Goal: Transaction & Acquisition: Purchase product/service

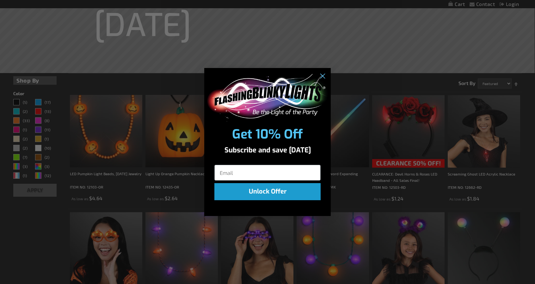
scroll to position [127, 0]
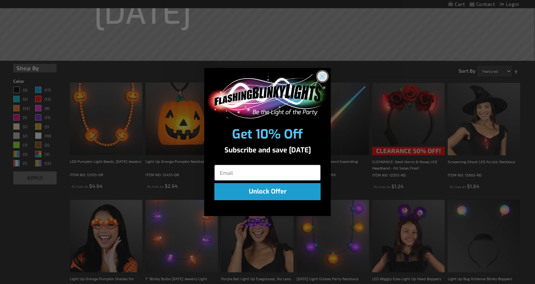
click at [323, 77] on circle "Close dialog" at bounding box center [322, 76] width 10 height 10
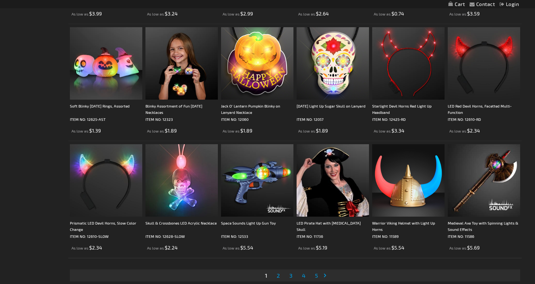
scroll to position [1171, 0]
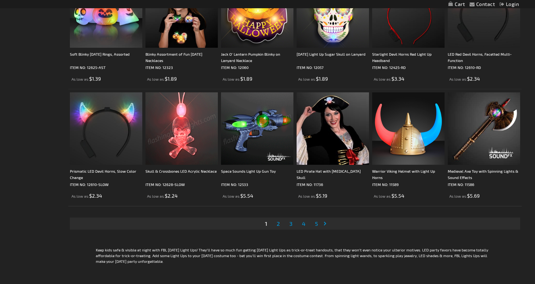
click at [279, 223] on span "2" at bounding box center [278, 223] width 3 height 7
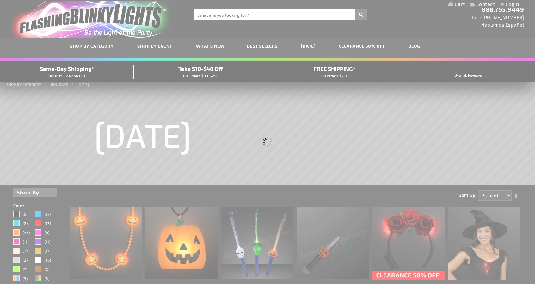
scroll to position [0, 0]
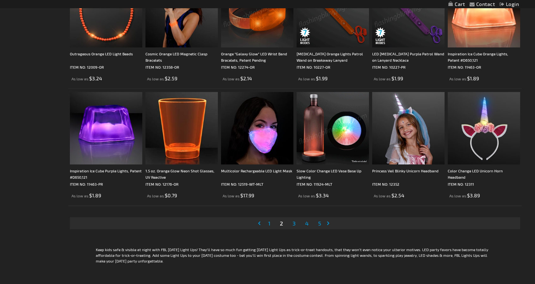
scroll to position [1171, 0]
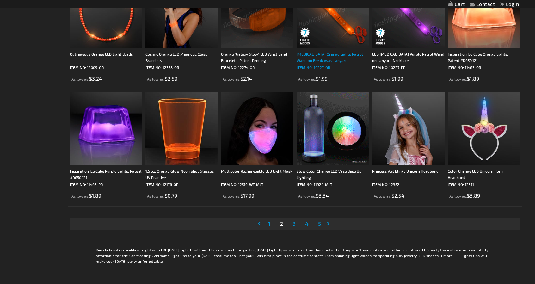
click at [328, 67] on p "ITEM NO: 10227-OR" at bounding box center [333, 67] width 72 height 6
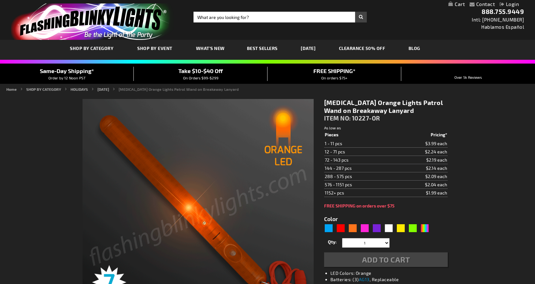
type input "5637"
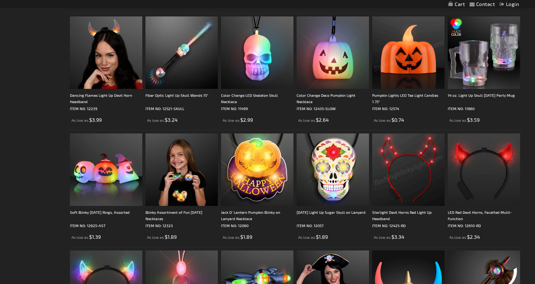
scroll to position [1202, 0]
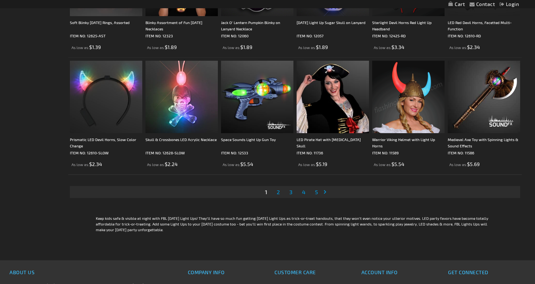
click at [294, 194] on li "Page 3" at bounding box center [291, 192] width 12 height 12
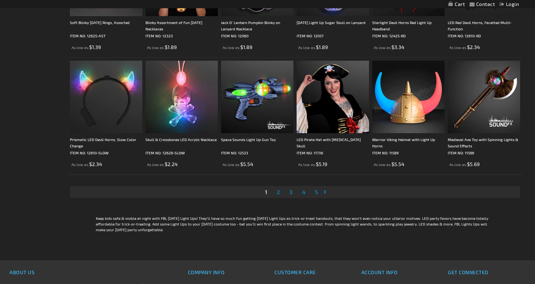
click at [290, 192] on span "3" at bounding box center [290, 192] width 3 height 7
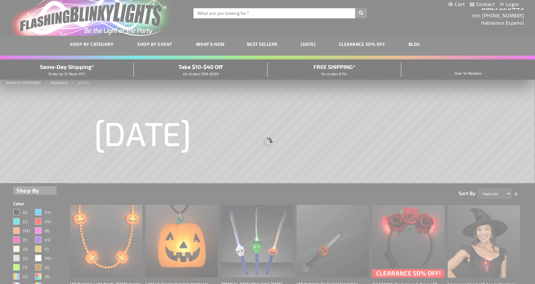
scroll to position [0, 0]
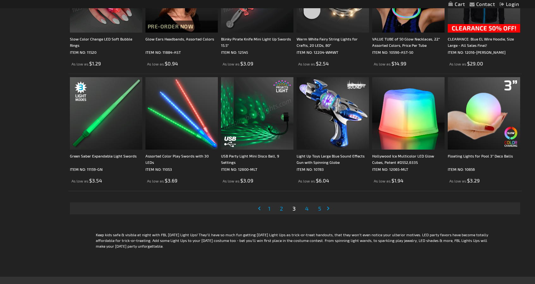
scroll to position [1202, 0]
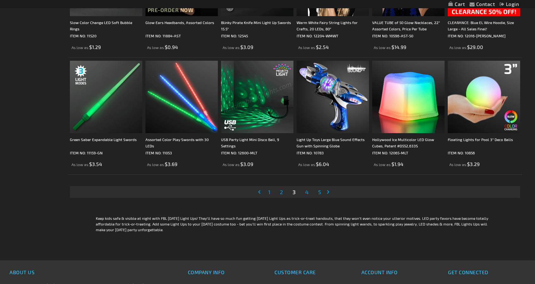
click at [307, 193] on span "4" at bounding box center [306, 192] width 3 height 7
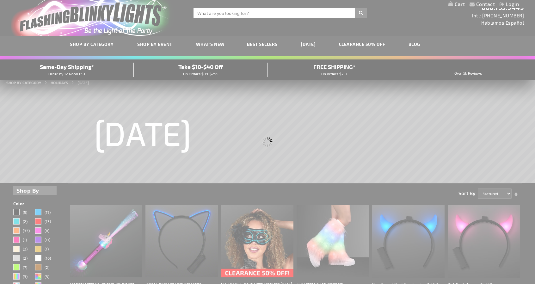
scroll to position [0, 0]
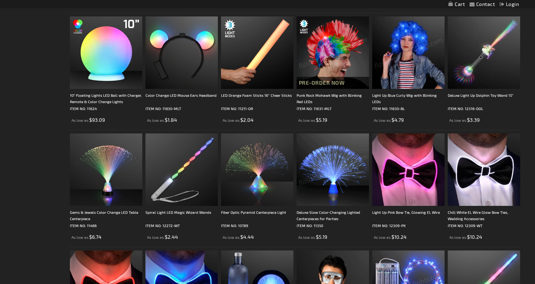
scroll to position [1171, 0]
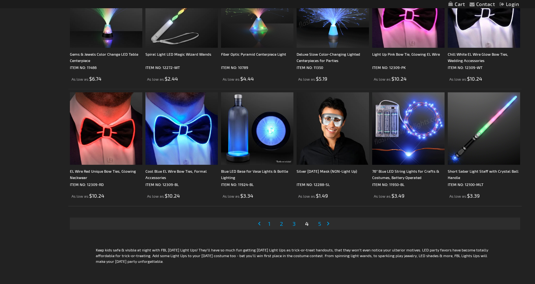
click at [317, 224] on link "Page 5" at bounding box center [320, 223] width 6 height 9
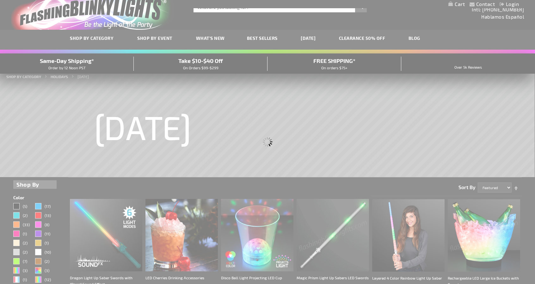
scroll to position [5, 0]
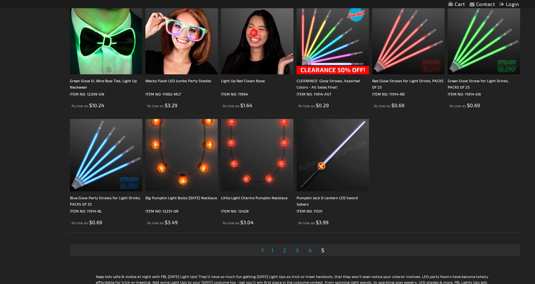
scroll to position [728, 0]
